Goal: Task Accomplishment & Management: Manage account settings

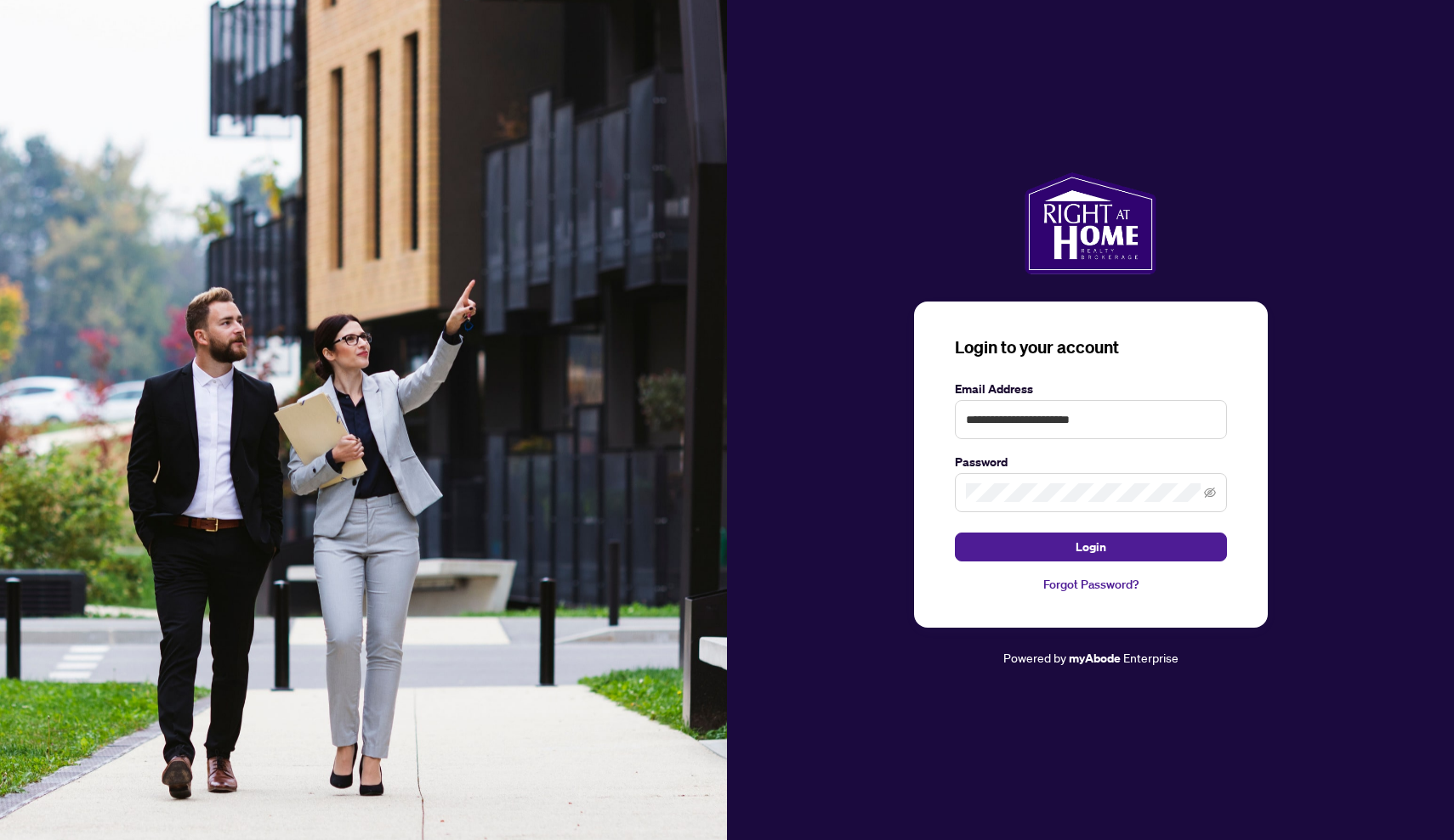
click at [1160, 391] on label "Email Address" at bounding box center [1090, 388] width 272 height 19
click at [1136, 422] on input "**********" at bounding box center [1090, 420] width 272 height 39
click at [1154, 480] on span at bounding box center [1090, 492] width 272 height 39
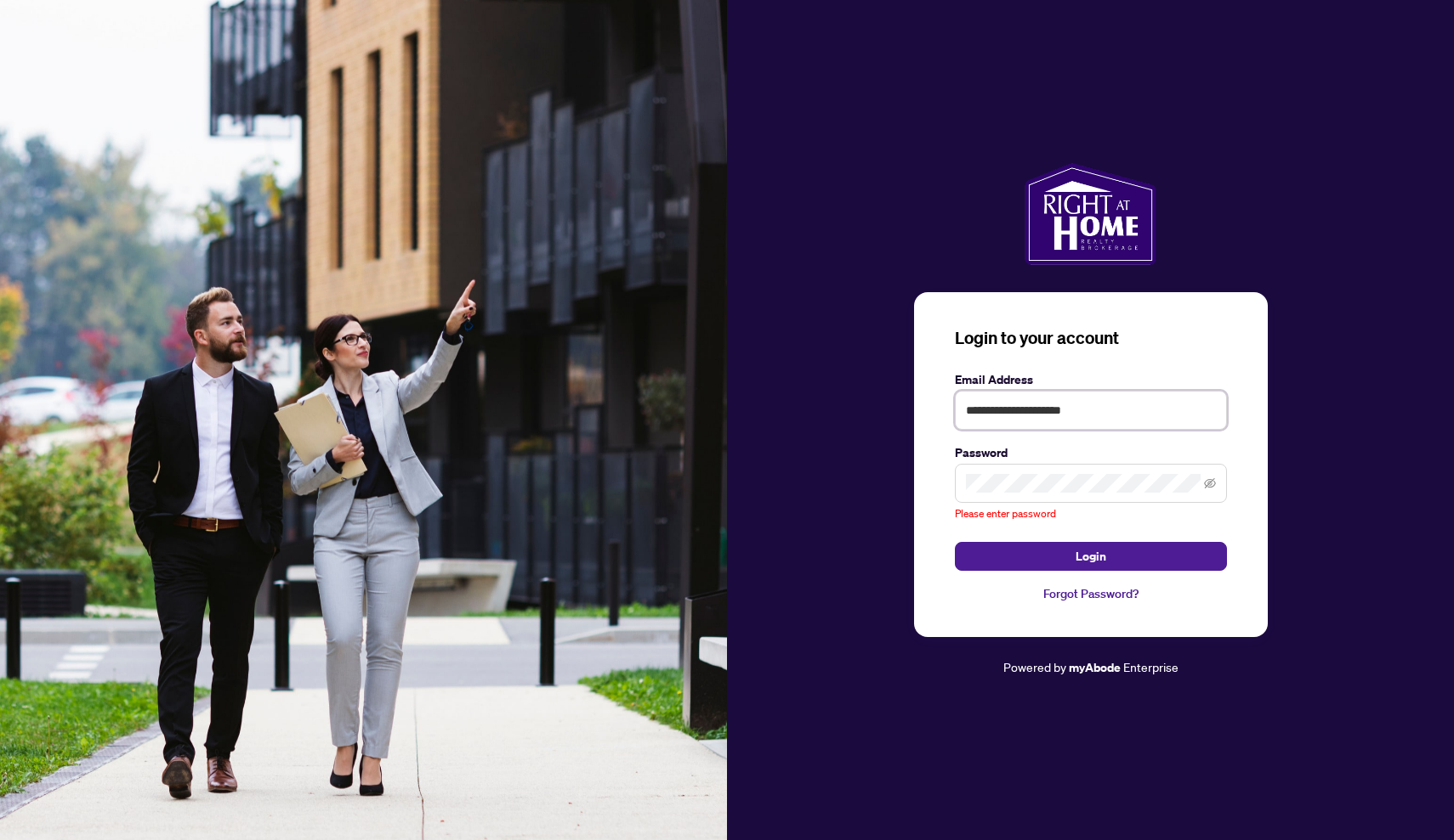
click at [1094, 430] on input "**********" at bounding box center [1090, 410] width 272 height 39
click at [1092, 414] on input "**********" at bounding box center [1090, 410] width 272 height 39
type input "**********"
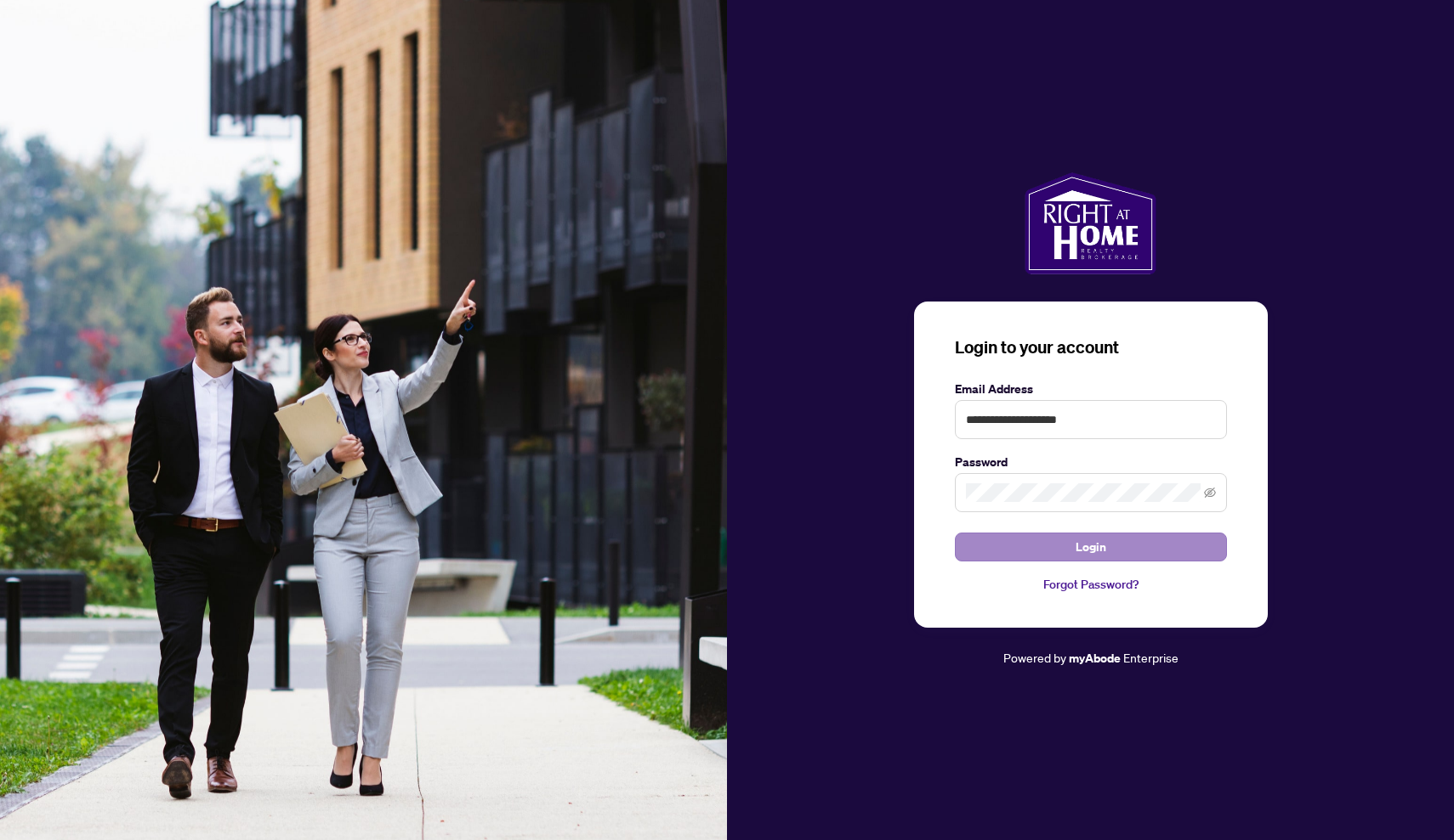
click at [1183, 538] on button "Login" at bounding box center [1090, 547] width 272 height 29
click at [1090, 546] on button "Login" at bounding box center [1090, 547] width 272 height 29
click at [1107, 543] on button "Login" at bounding box center [1090, 547] width 272 height 29
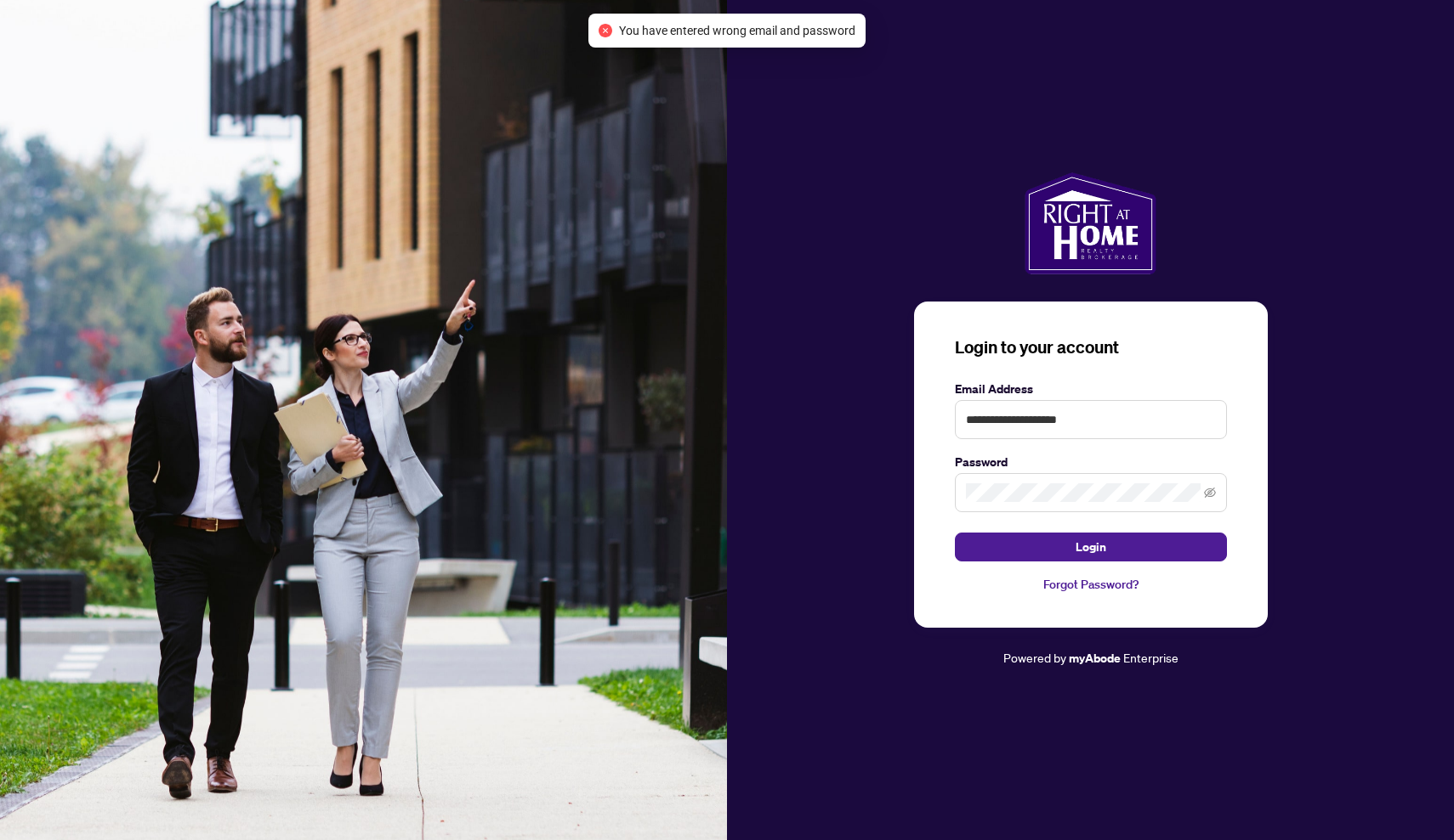
click at [1069, 502] on span at bounding box center [1090, 492] width 272 height 39
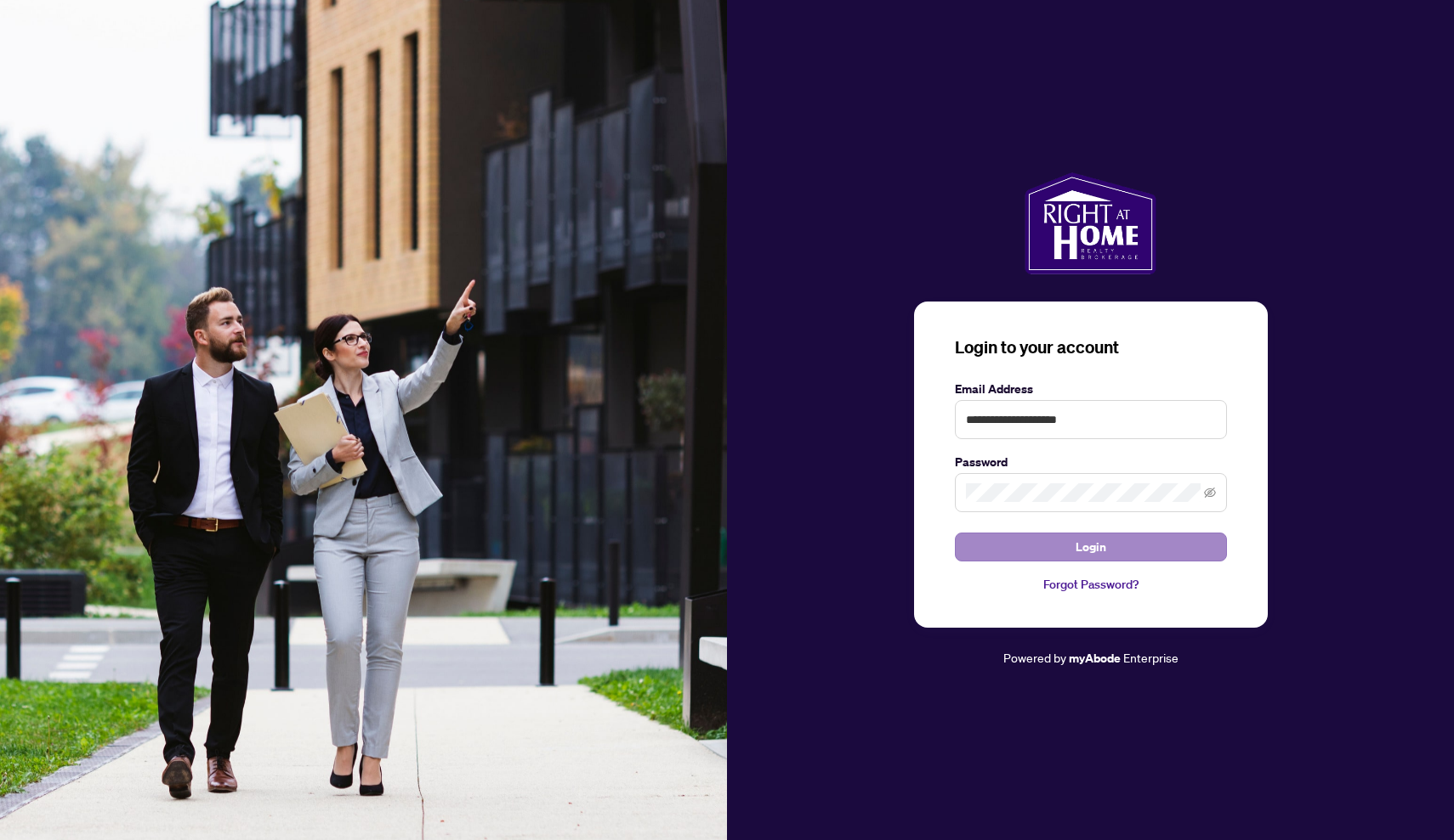
click at [1034, 538] on button "Login" at bounding box center [1090, 547] width 272 height 29
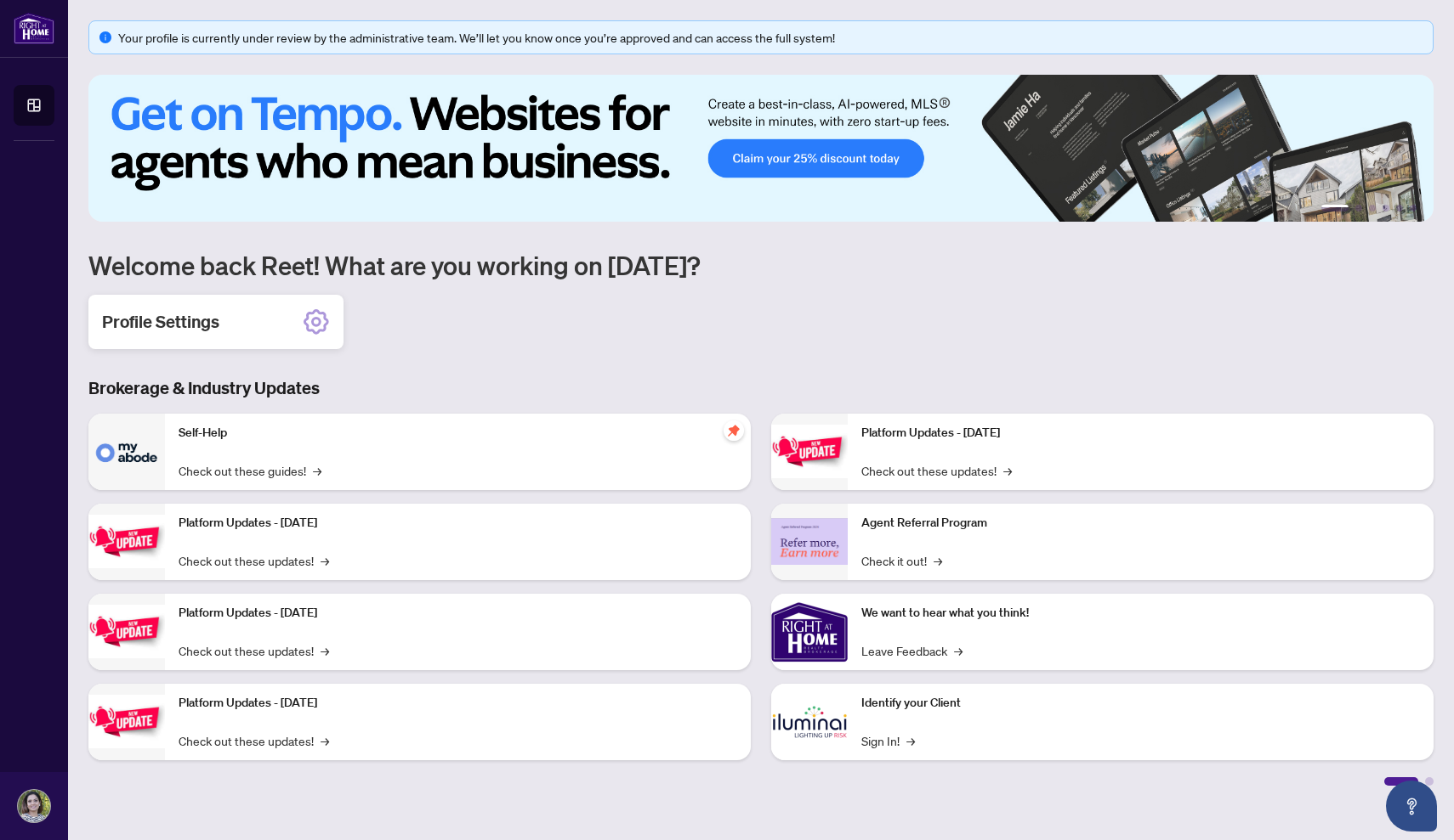
click at [320, 325] on icon at bounding box center [316, 322] width 11 height 11
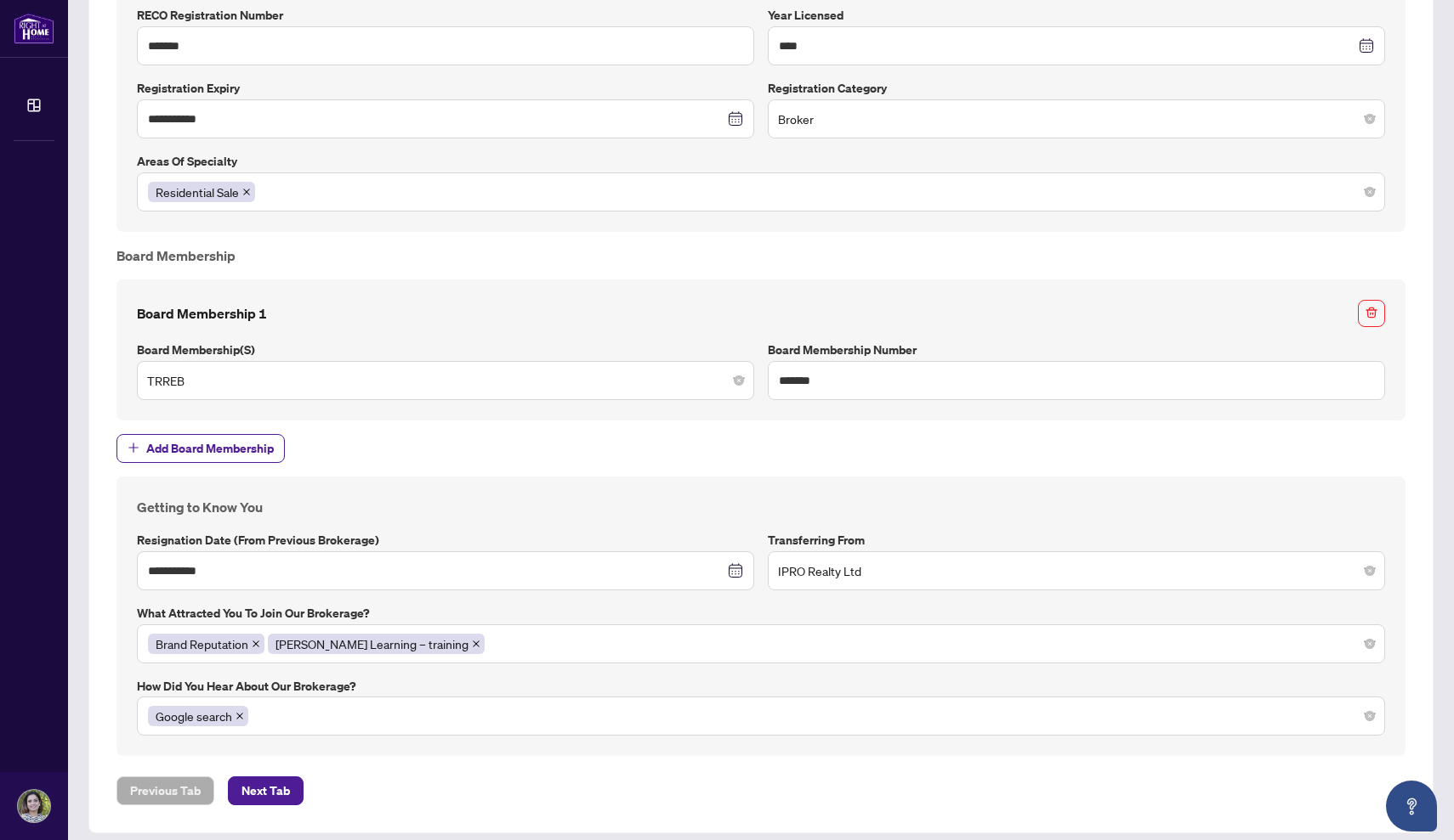
scroll to position [1346, 0]
click at [267, 778] on span "Next Tab" at bounding box center [265, 791] width 49 height 27
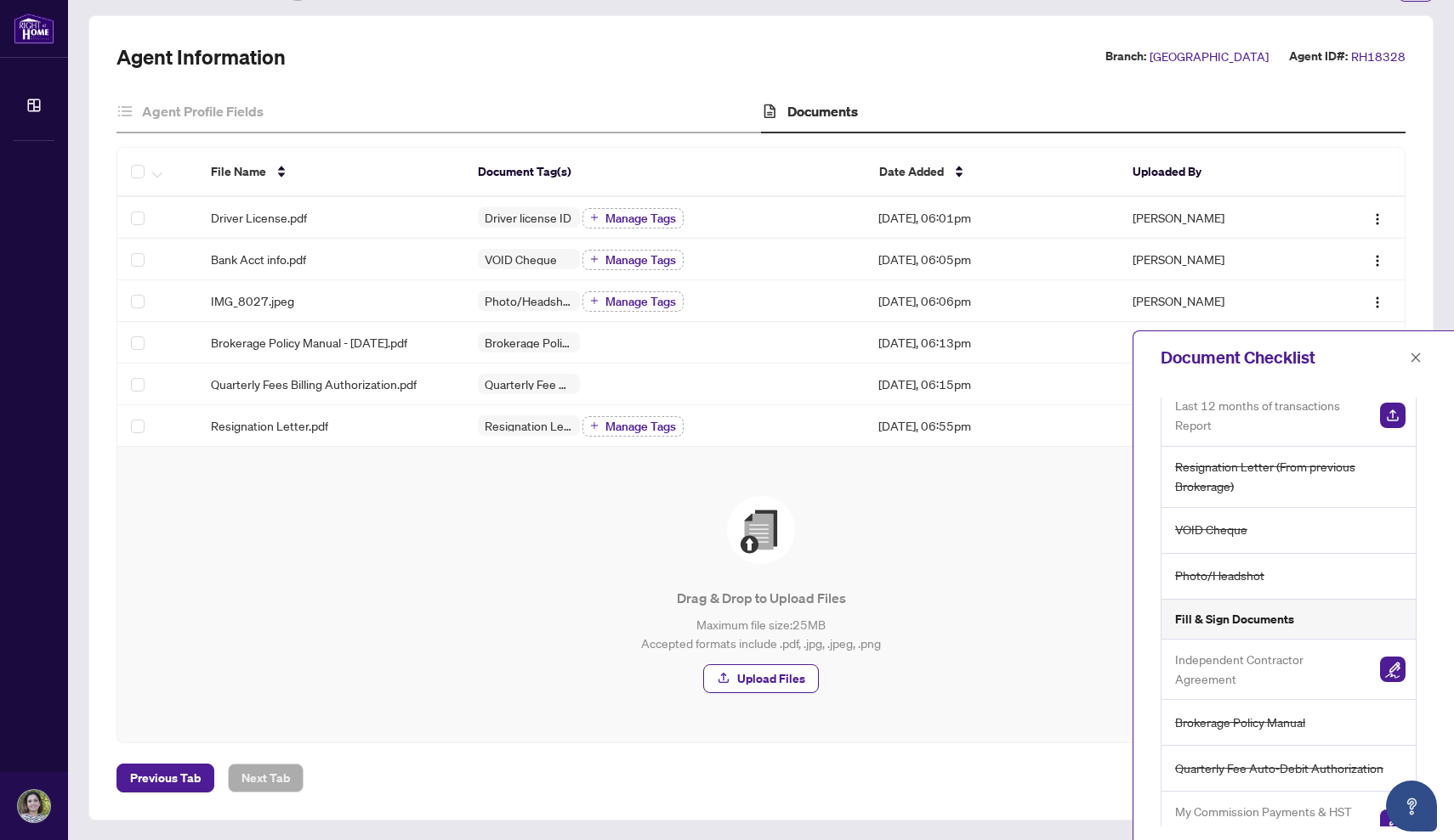
scroll to position [103, 0]
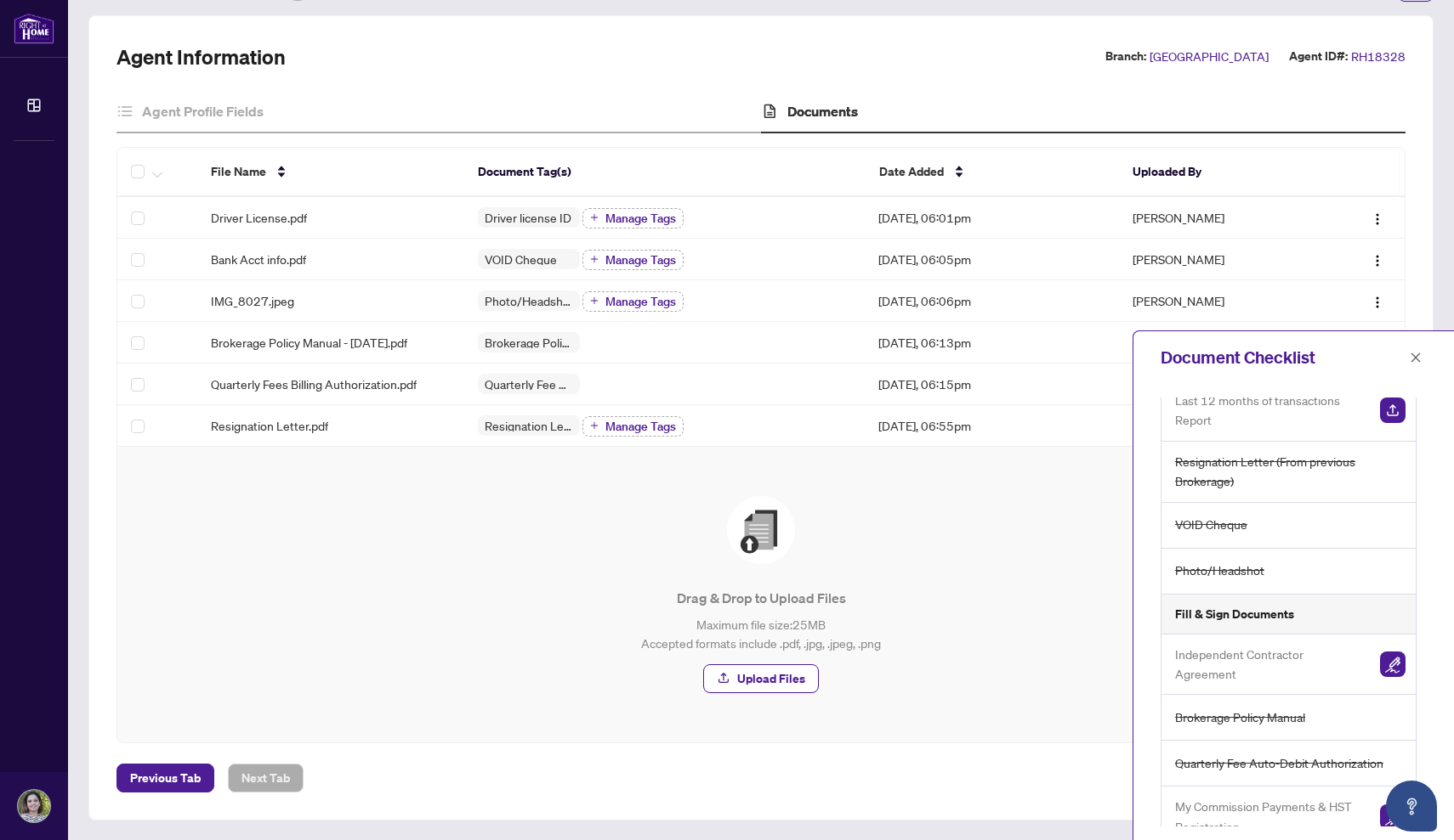
click at [401, 70] on div "Agent Information Branch: Burlington Agent ID#: RH18328 Agent Profile Fields Do…" at bounding box center [761, 417] width 1289 height 749
click at [1232, 56] on span "[GEOGRAPHIC_DATA]" at bounding box center [1209, 56] width 119 height 19
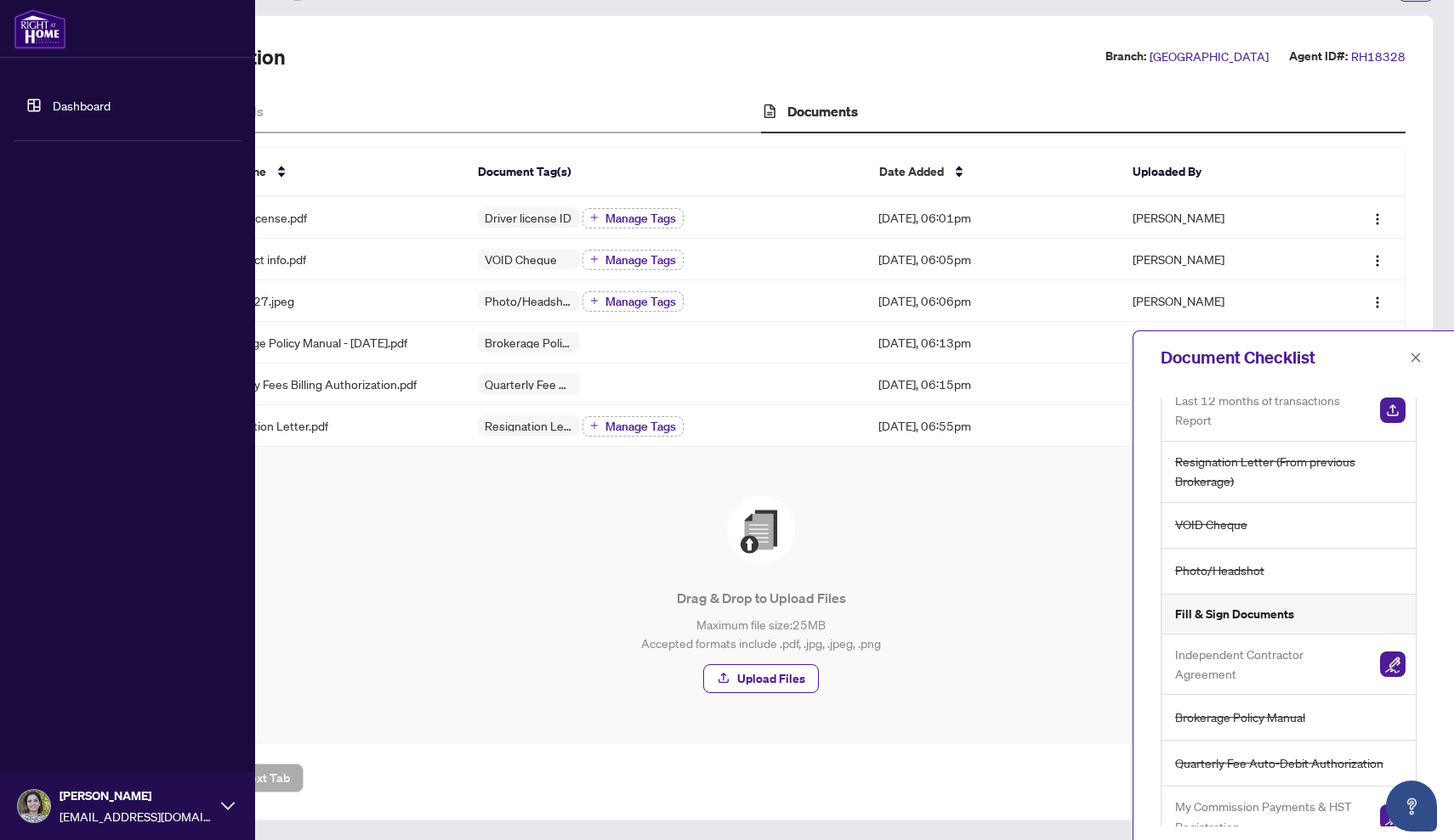
click at [197, 809] on span "[EMAIL_ADDRESS][DOMAIN_NAME]" at bounding box center [135, 816] width 153 height 19
click at [147, 509] on div "Dashboard [PERSON_NAME] [EMAIL_ADDRESS][DOMAIN_NAME]" at bounding box center [127, 420] width 255 height 840
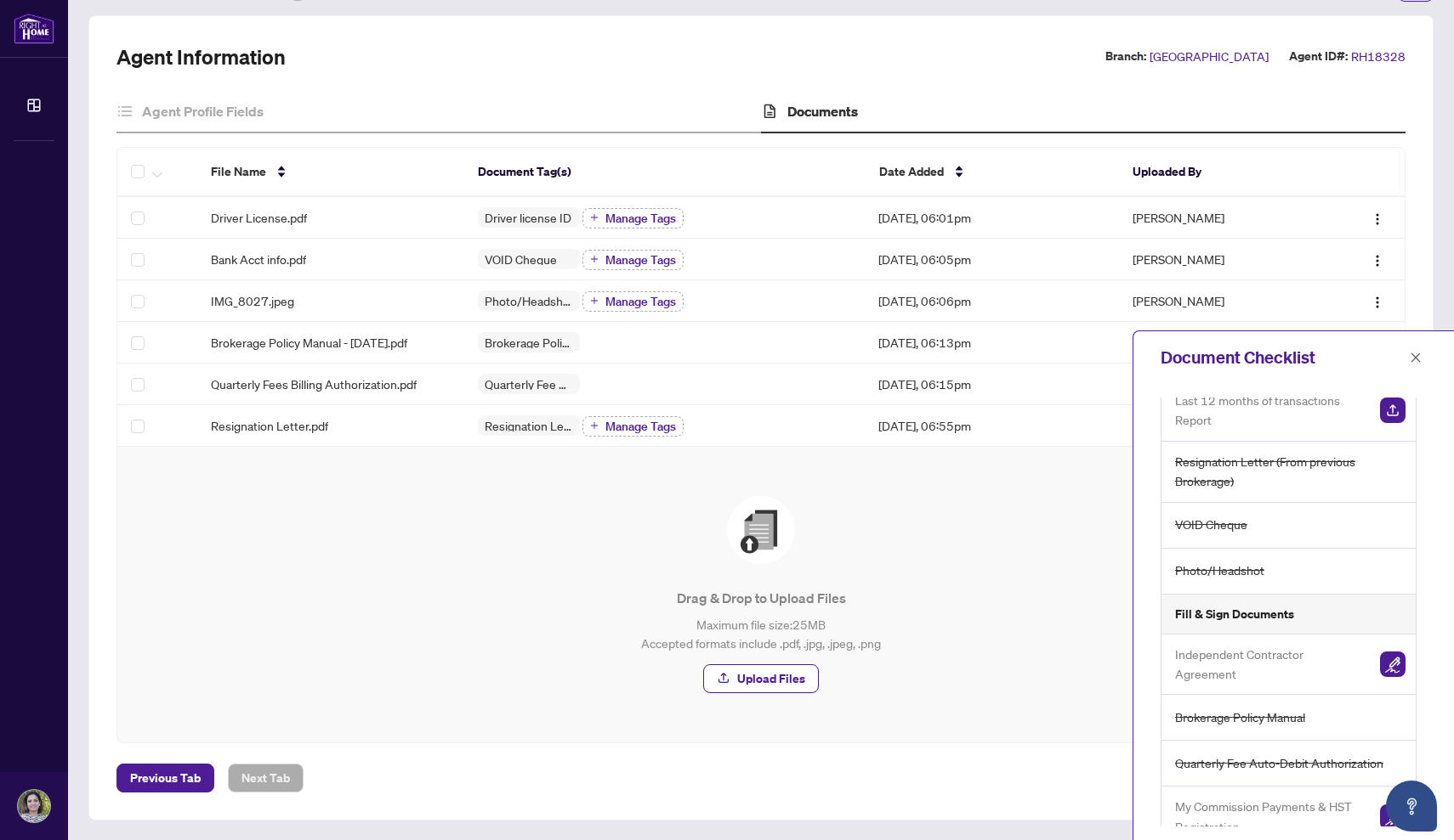
click at [544, 76] on div "Agent Information Branch: Burlington Agent ID#: RH18328 Agent Profile Fields Do…" at bounding box center [761, 417] width 1289 height 749
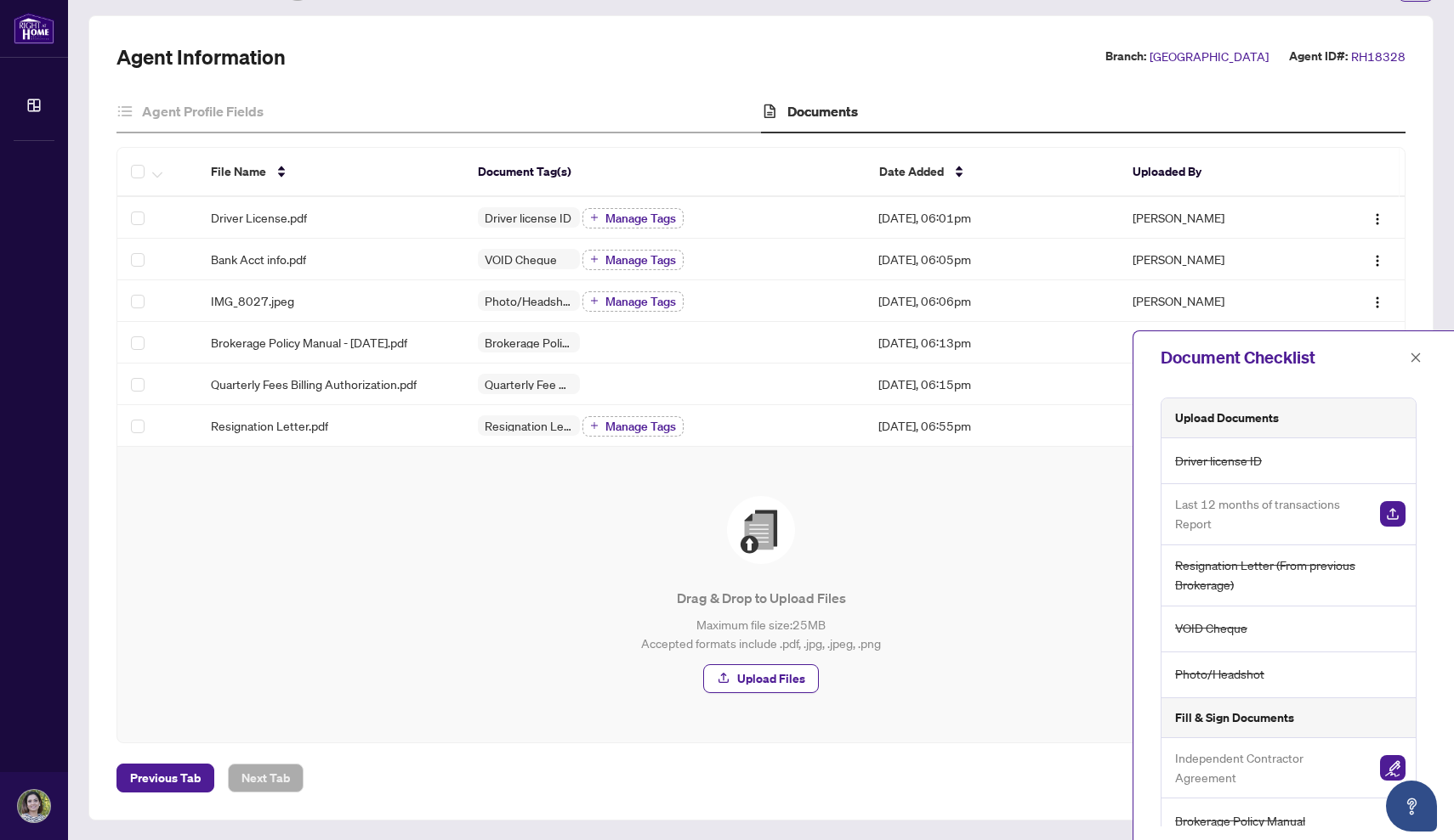
scroll to position [0, 0]
click at [1419, 361] on icon "close" at bounding box center [1416, 357] width 10 height 10
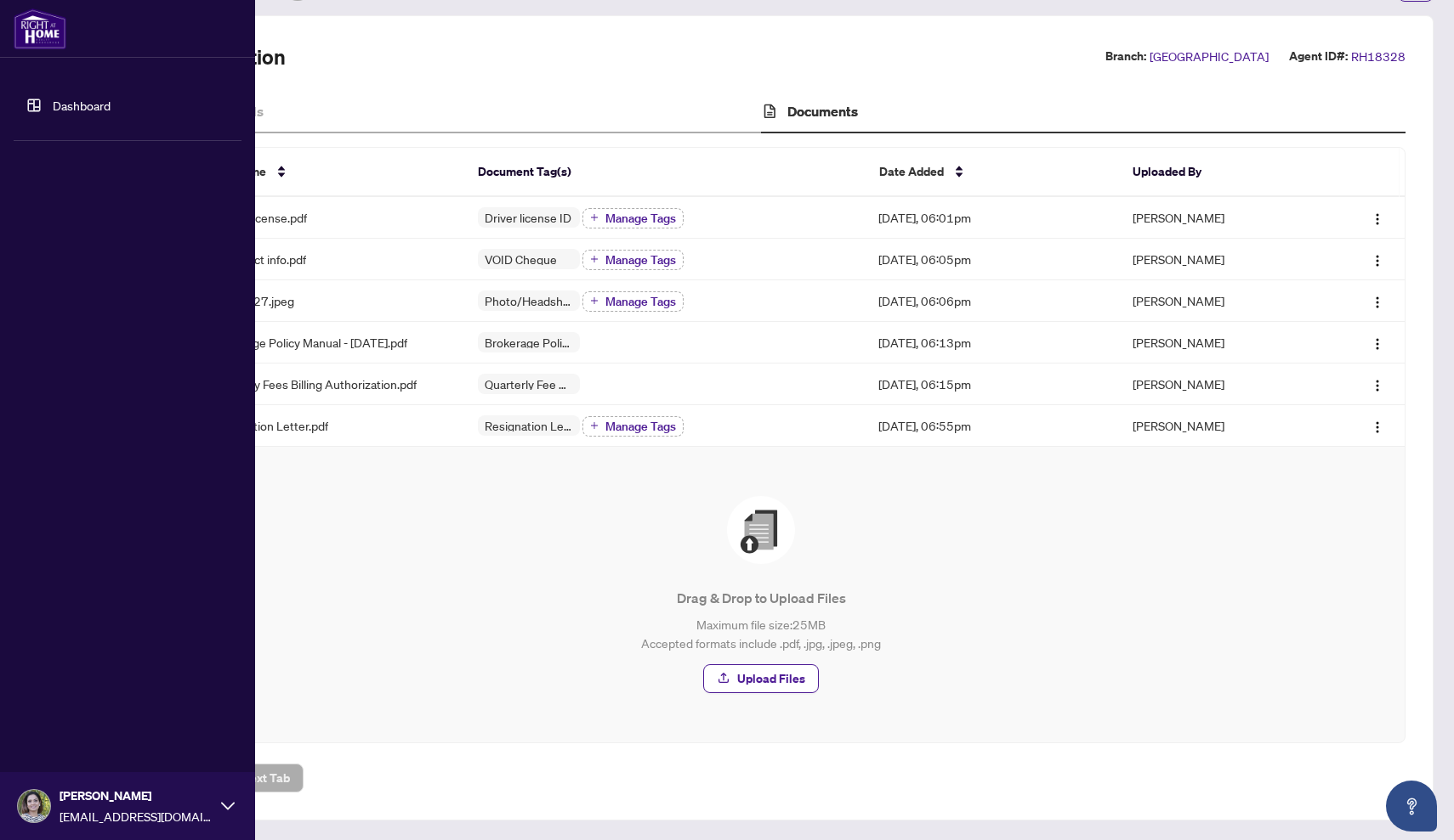
click at [32, 802] on img at bounding box center [34, 806] width 33 height 33
click at [79, 745] on span "Profile Settings" at bounding box center [89, 740] width 80 height 27
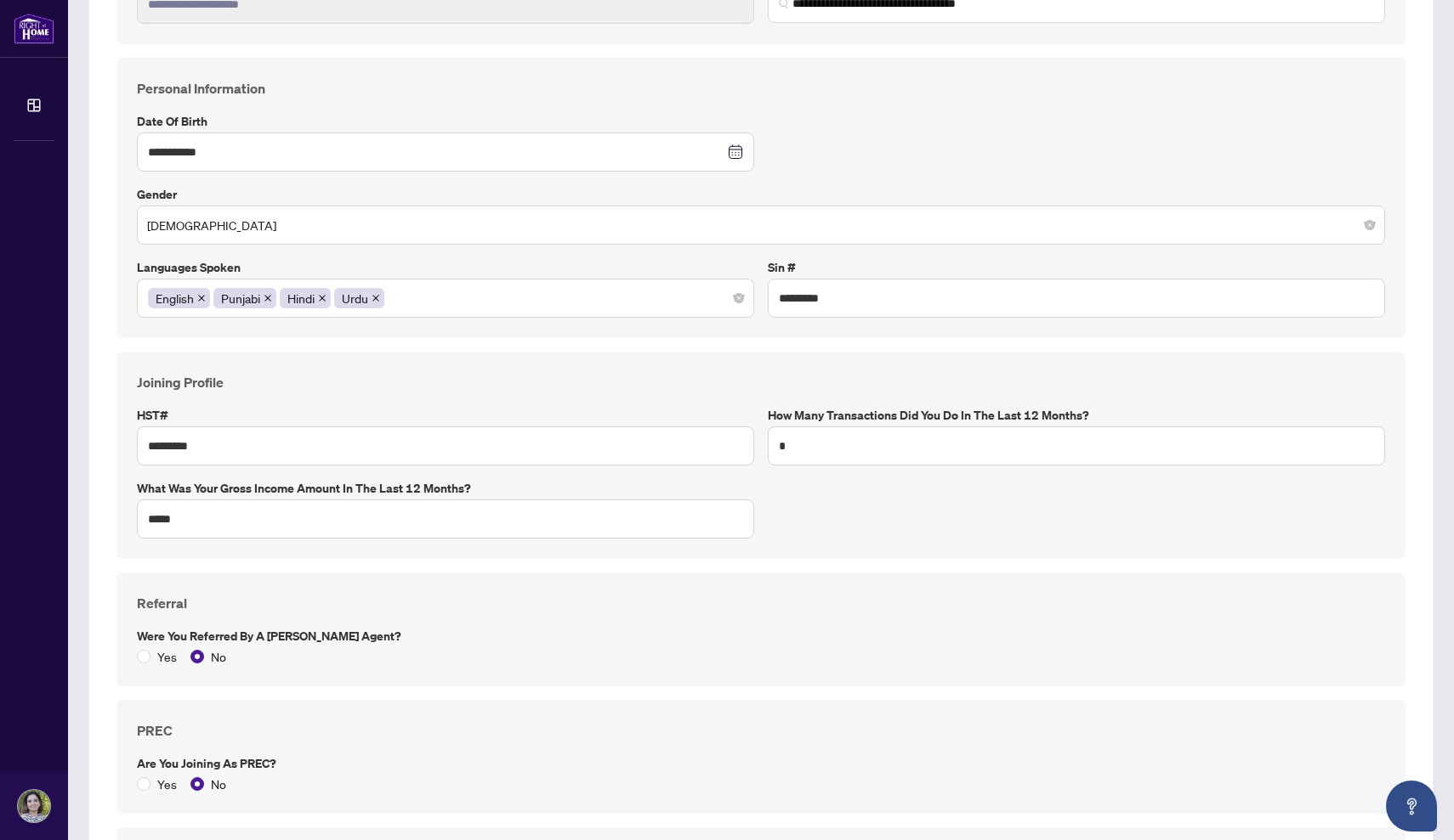
scroll to position [476, 0]
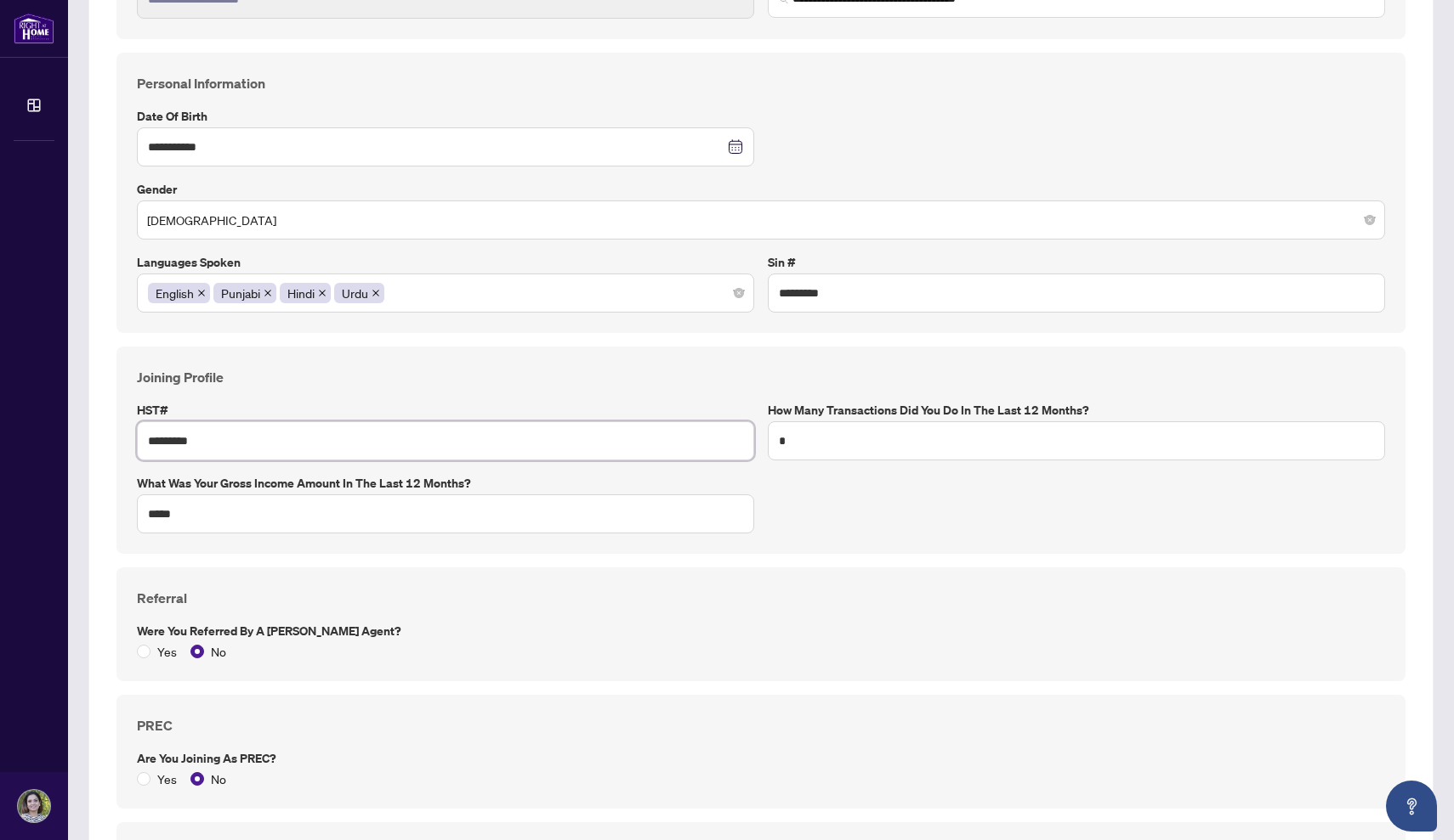
click at [477, 439] on input "*********" at bounding box center [445, 441] width 617 height 39
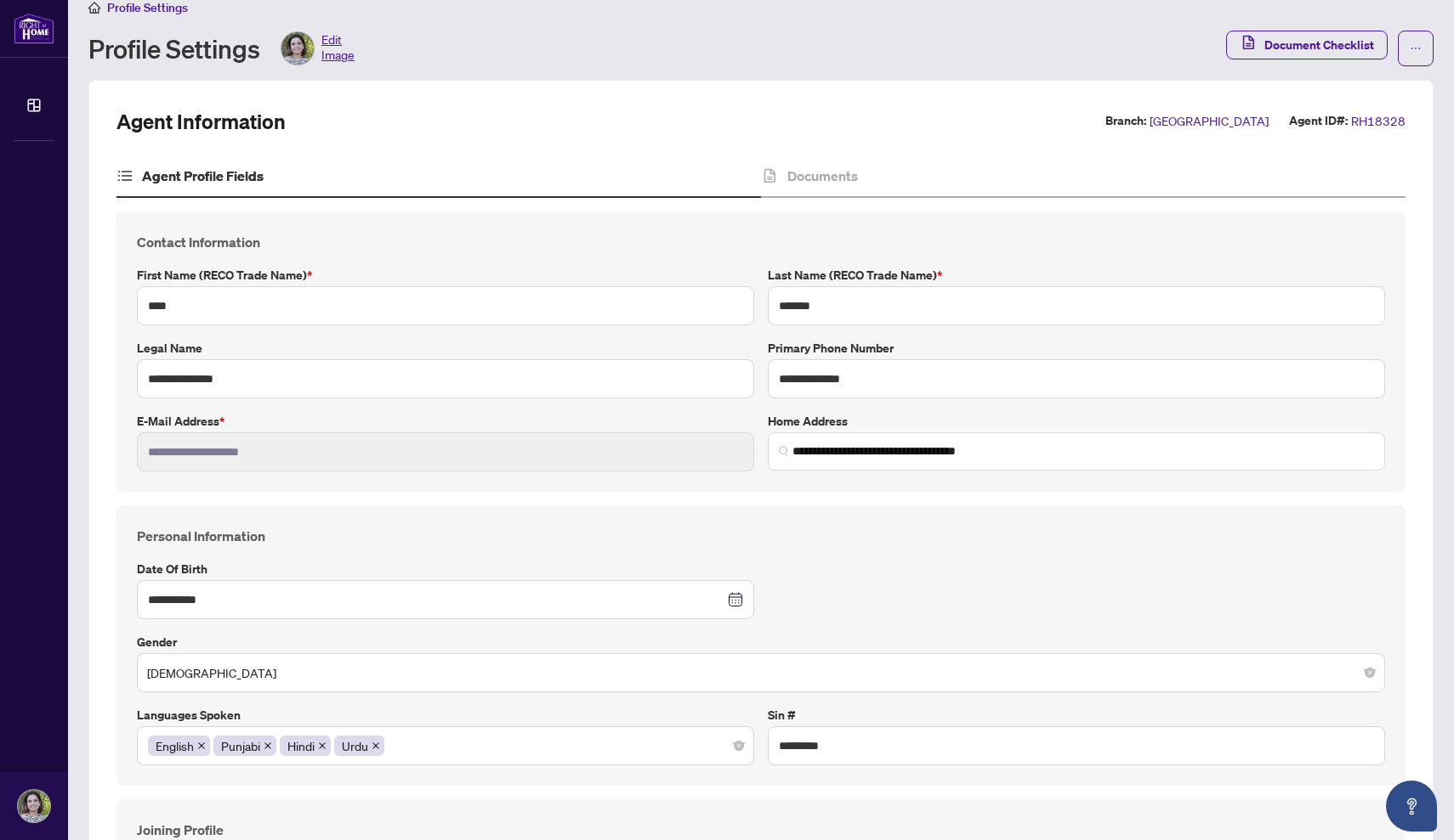
scroll to position [0, 0]
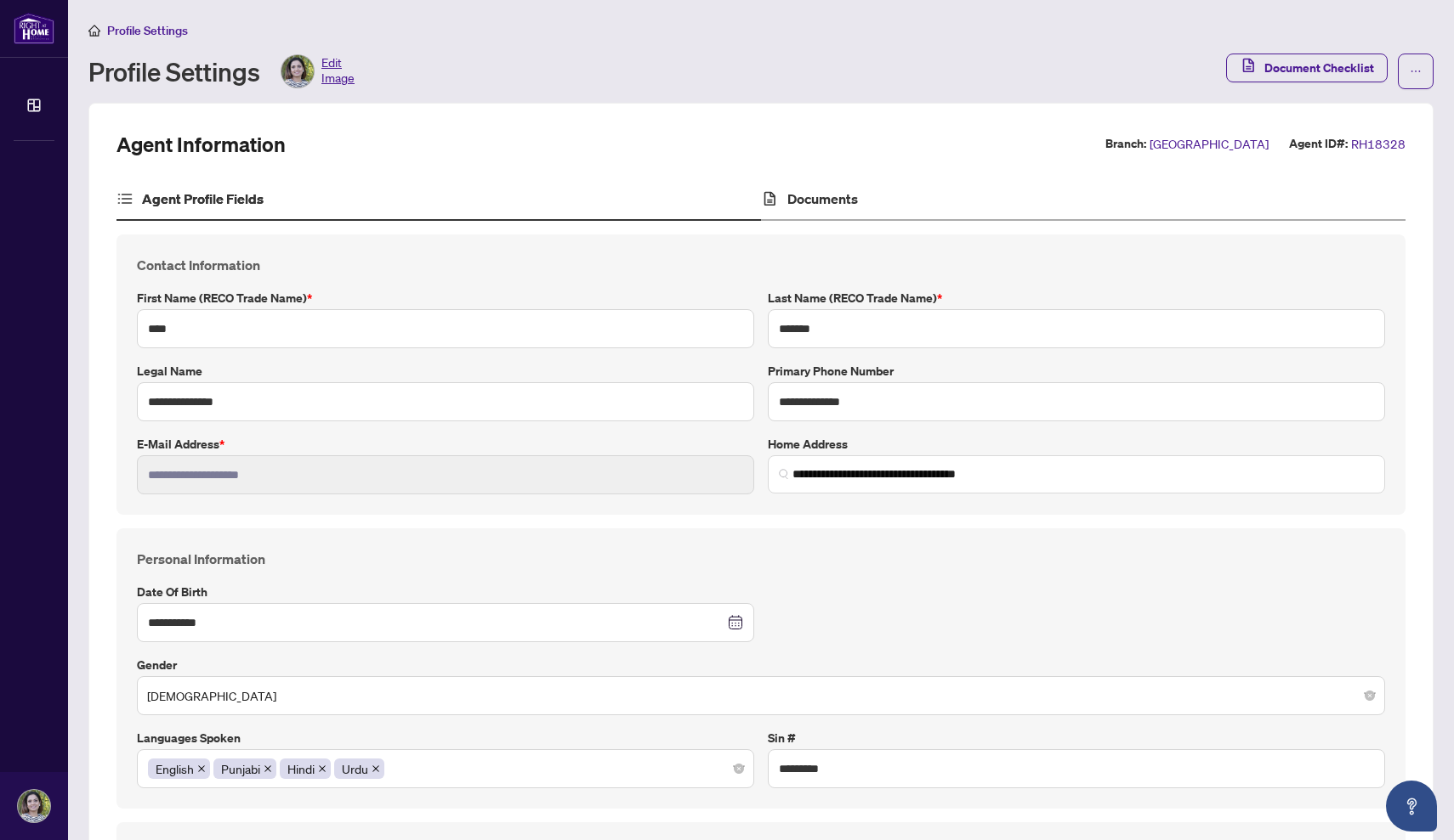
type input "**********"
click at [813, 195] on h4 "Documents" at bounding box center [823, 199] width 71 height 20
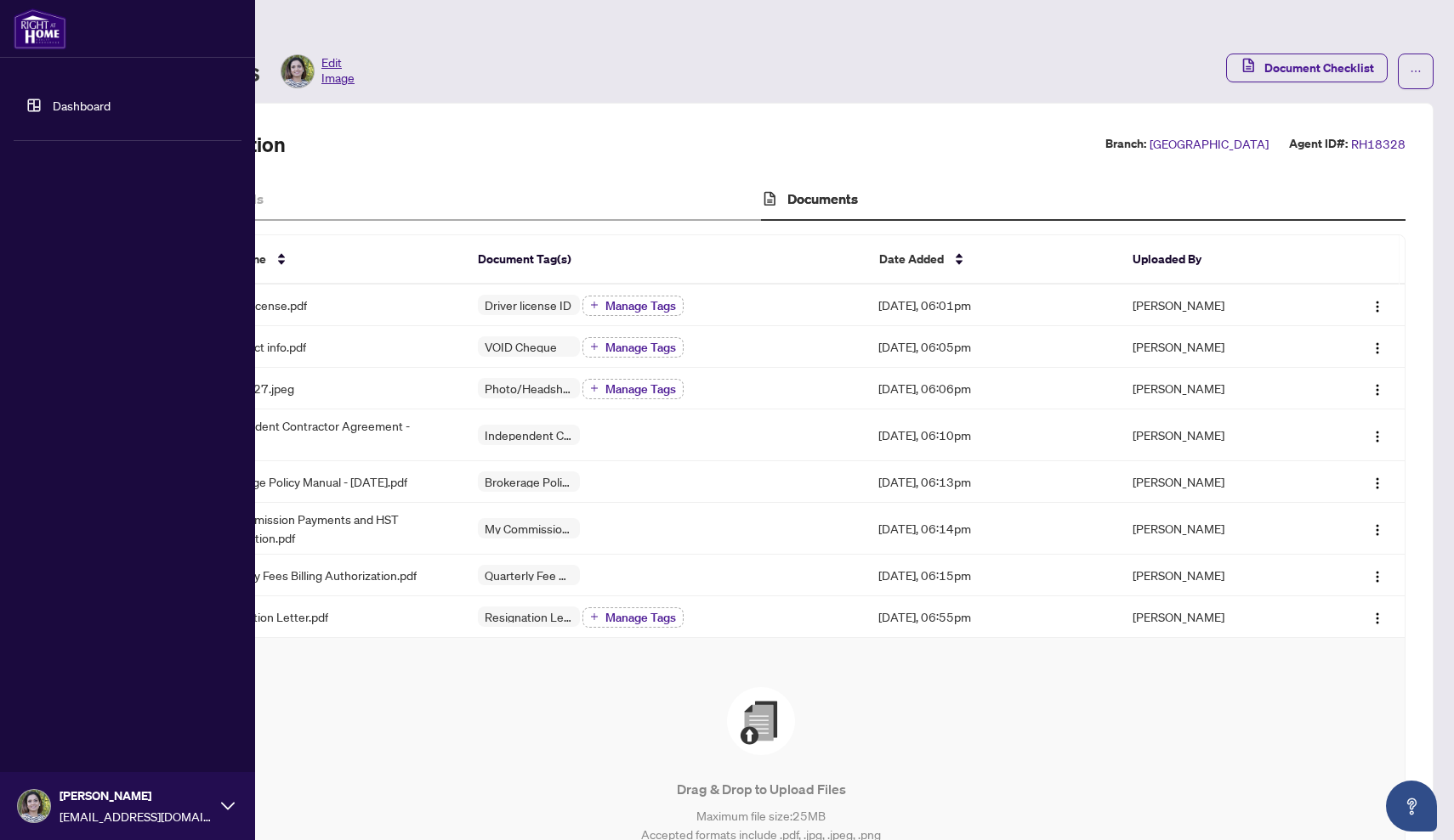
click at [229, 803] on icon at bounding box center [227, 806] width 13 height 13
click at [62, 701] on span "Logout" at bounding box center [68, 705] width 38 height 27
